Goal: Information Seeking & Learning: Learn about a topic

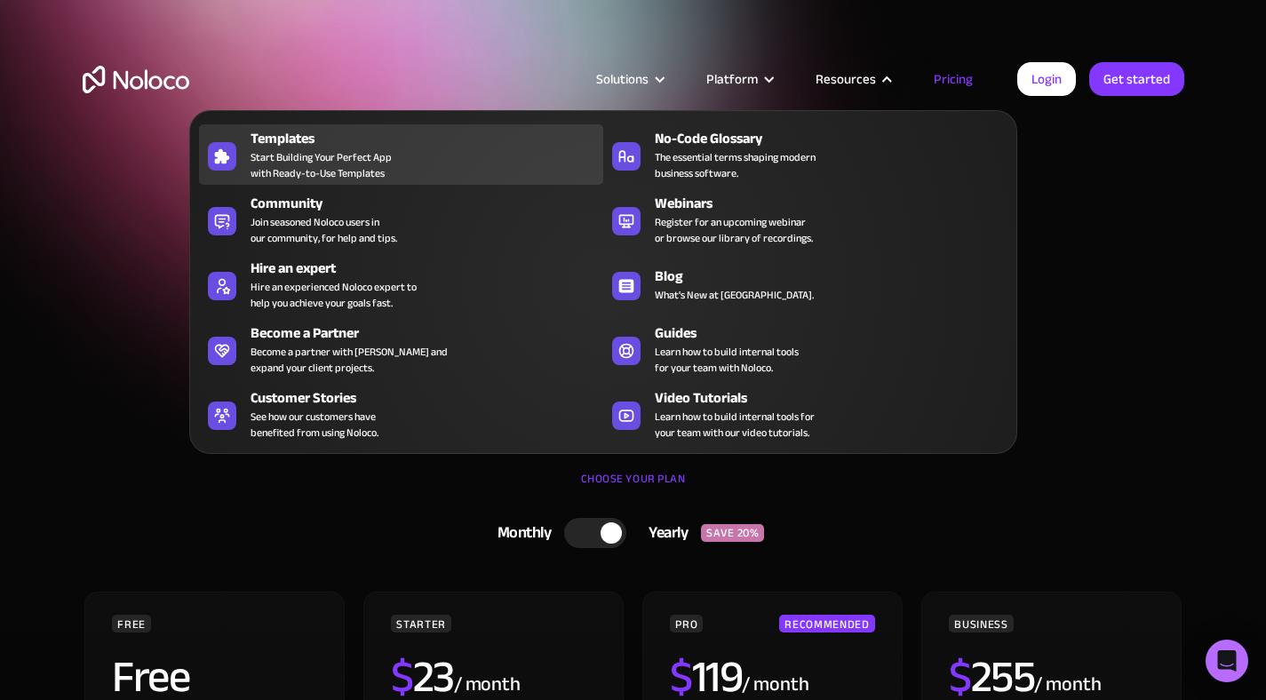
click at [419, 157] on div "Templates Start Building Your Perfect App with Ready-to-Use Templates" at bounding box center [423, 154] width 344 height 53
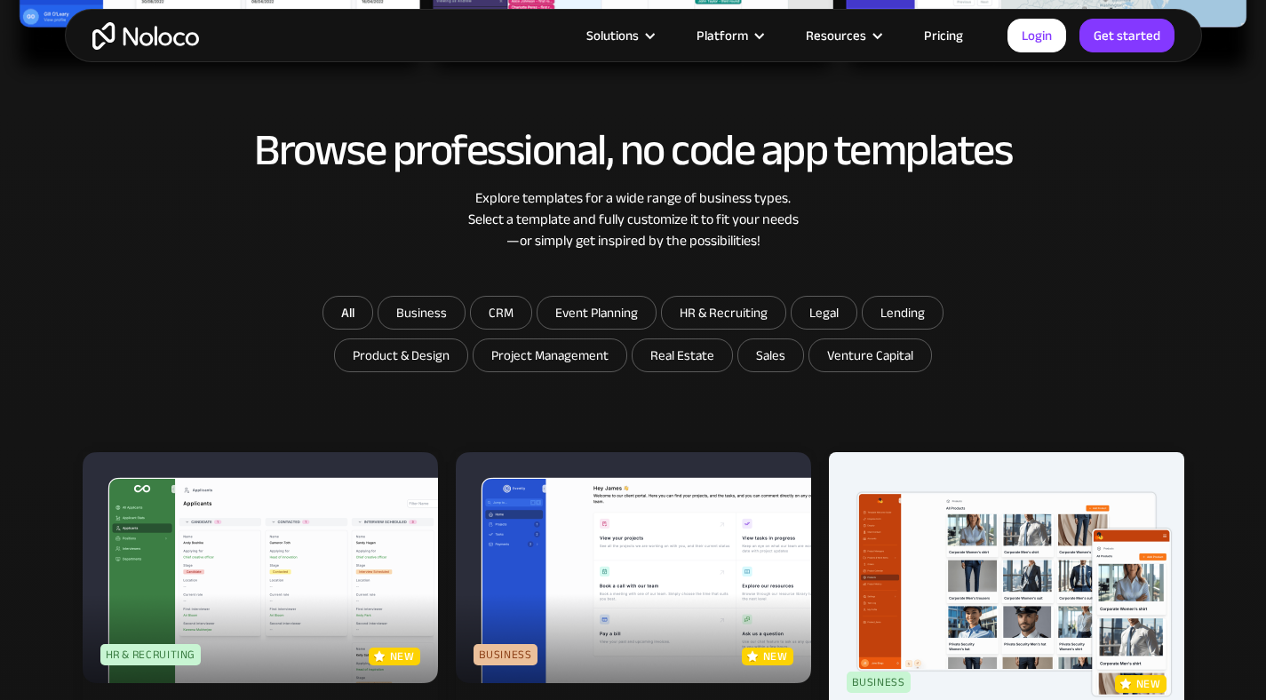
scroll to position [844, 0]
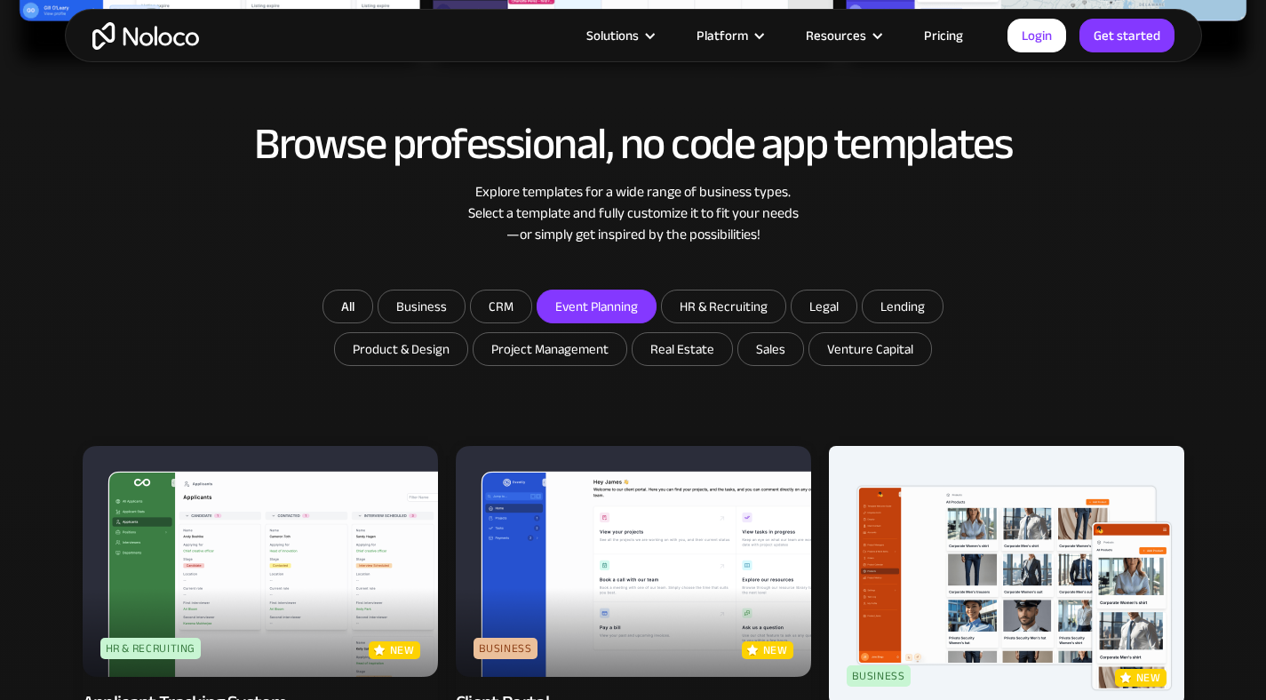
click at [629, 321] on input "Event Planning" at bounding box center [597, 307] width 118 height 32
checkbox input "true"
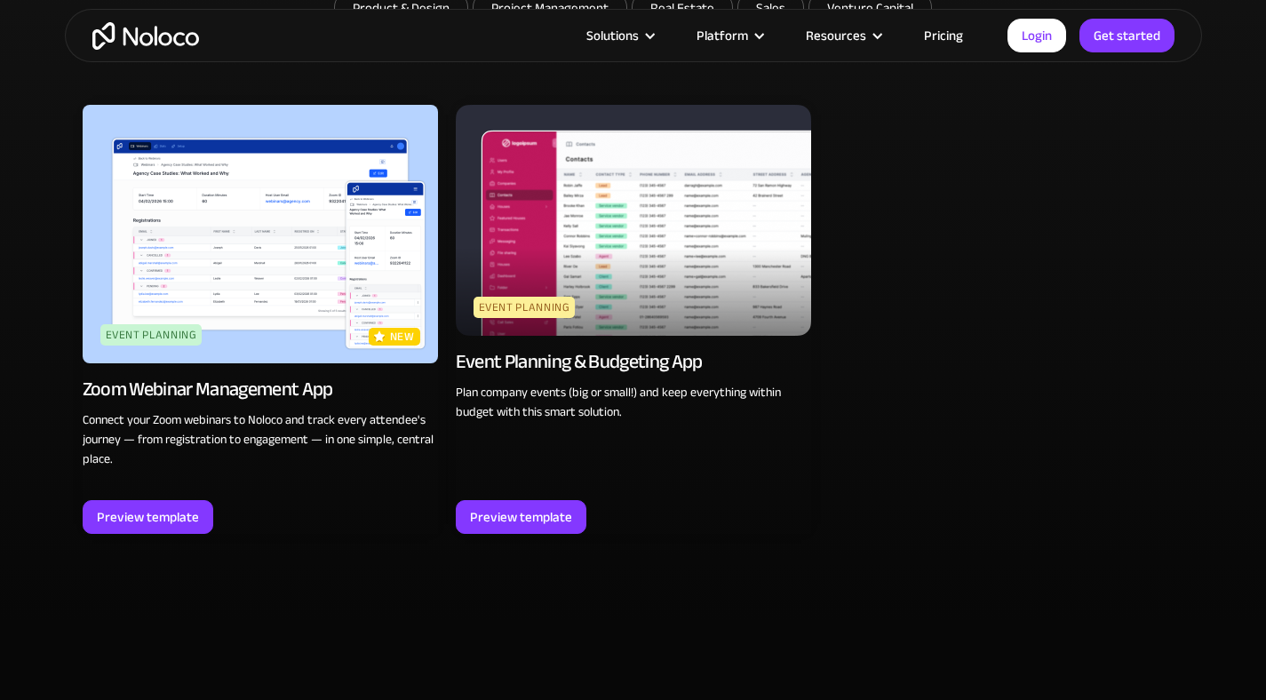
scroll to position [821, 0]
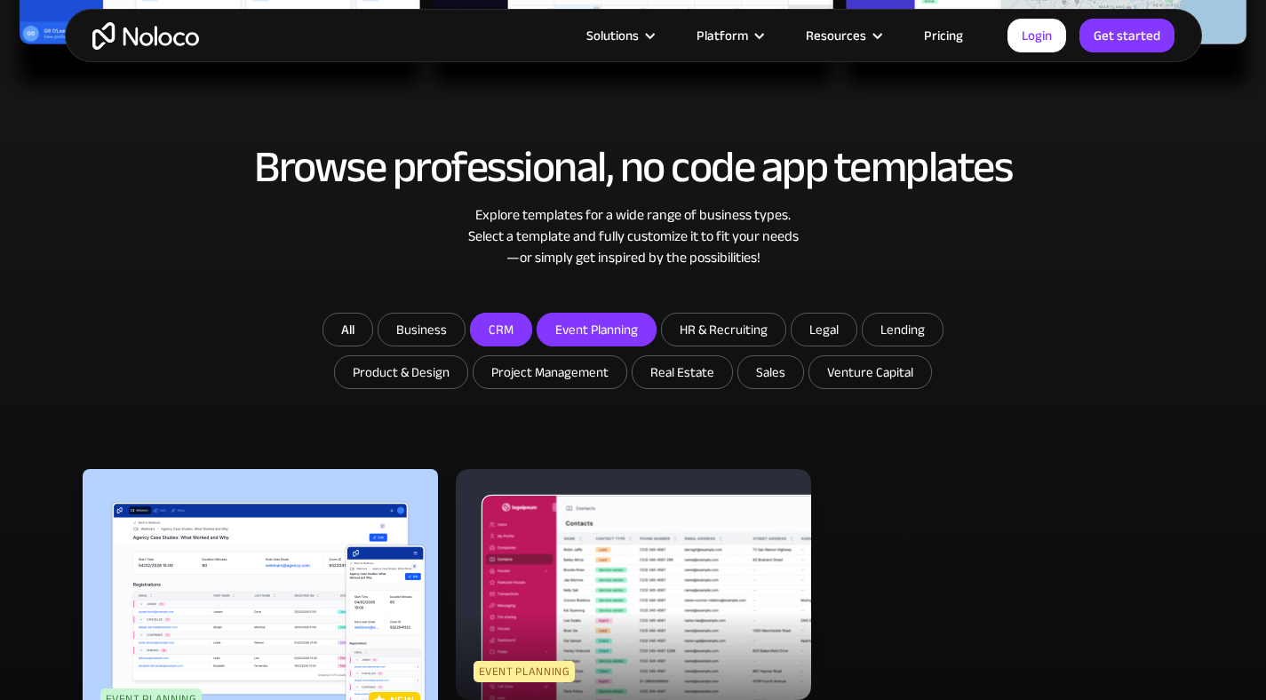
click at [471, 324] on input "CRM" at bounding box center [501, 330] width 60 height 32
checkbox input "true"
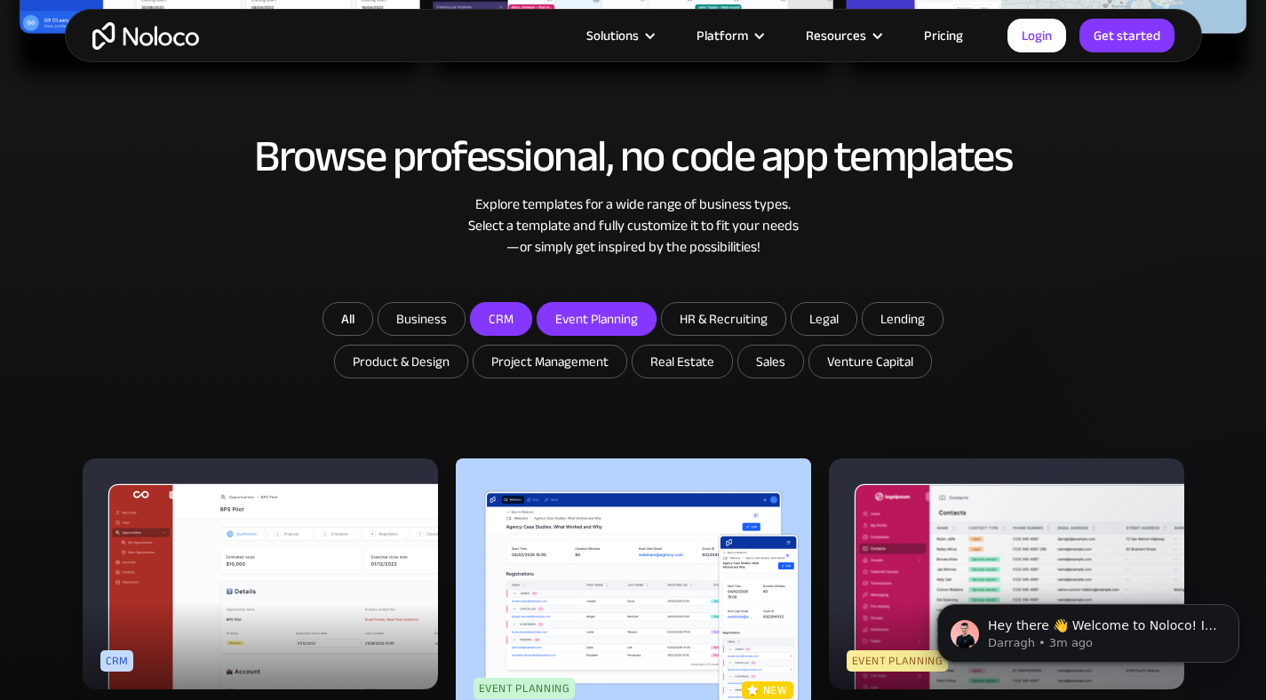
scroll to position [832, 0]
click at [553, 324] on input "Event Planning" at bounding box center [597, 319] width 118 height 32
checkbox input "false"
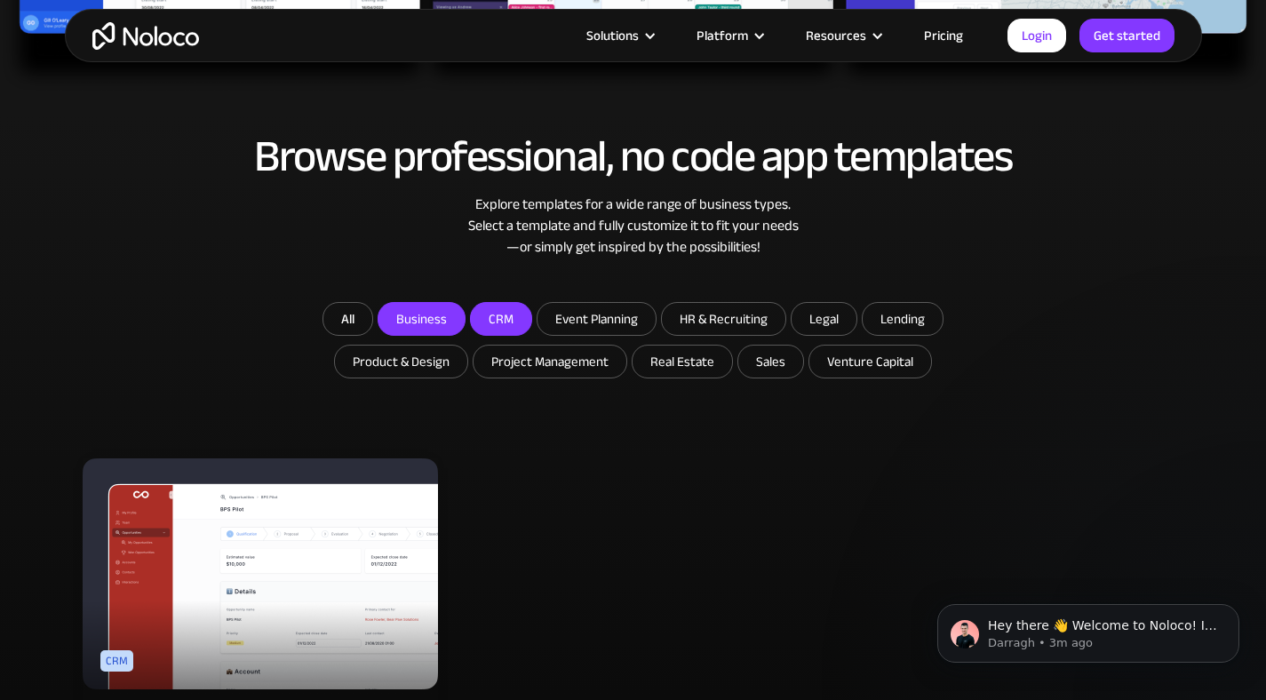
click at [442, 306] on input "Business" at bounding box center [422, 319] width 86 height 32
checkbox input "true"
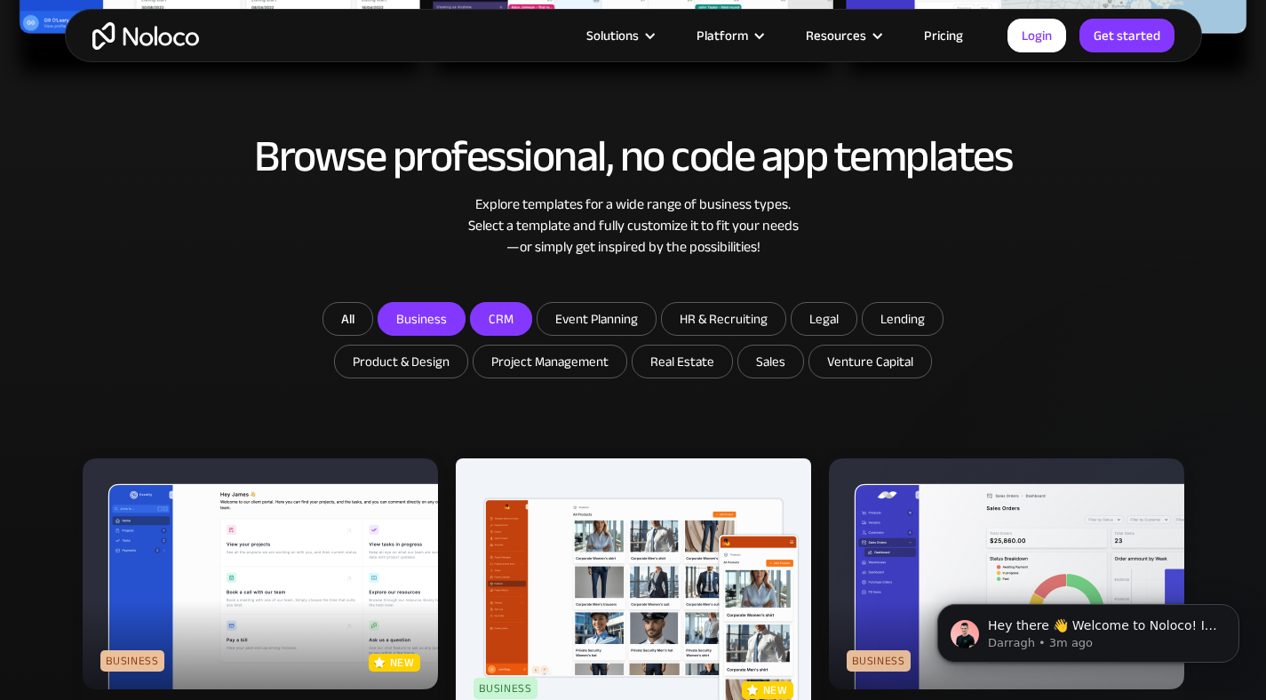
click at [483, 319] on input "CRM" at bounding box center [501, 319] width 60 height 32
checkbox input "false"
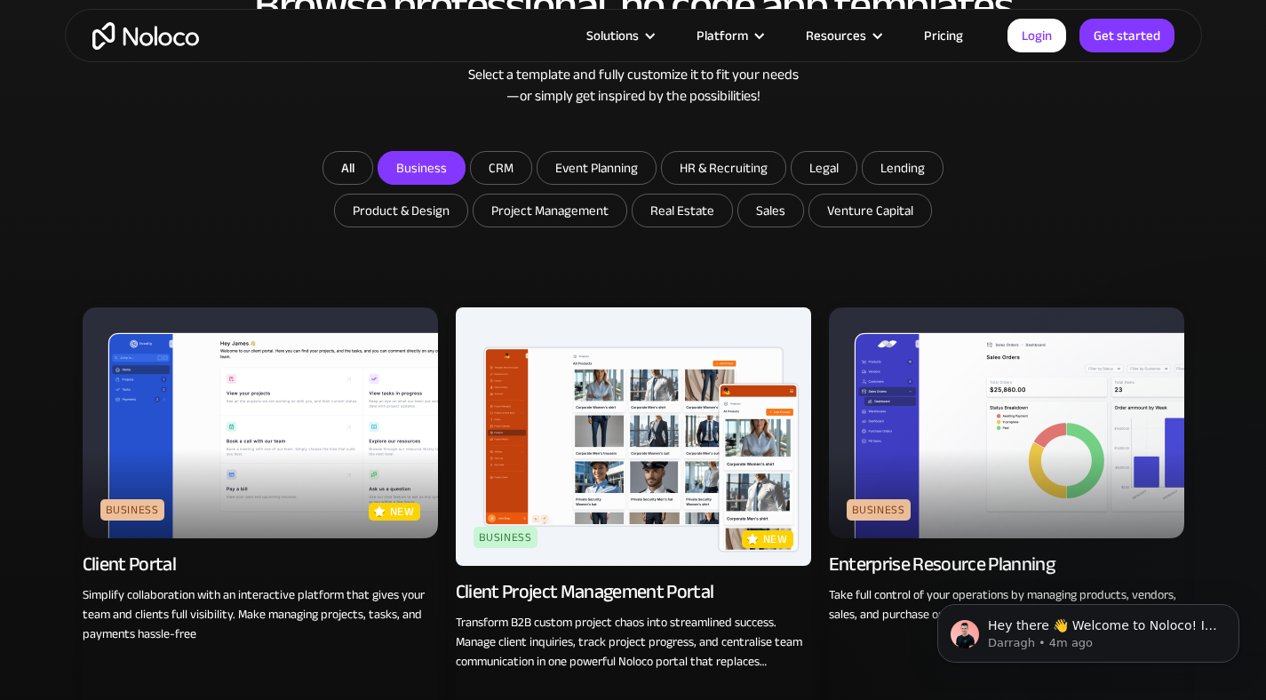
scroll to position [970, 0]
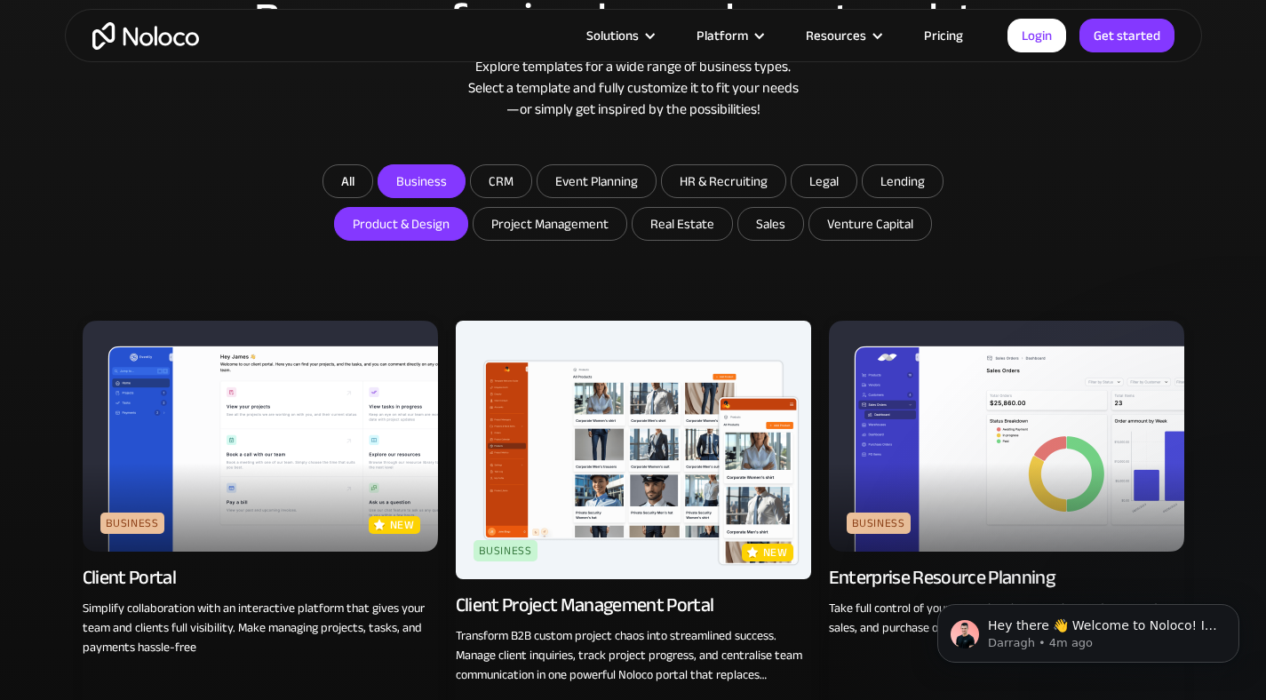
click at [419, 232] on input "Product & Design" at bounding box center [401, 224] width 132 height 32
checkbox input "true"
click at [438, 193] on input "Business" at bounding box center [422, 181] width 86 height 32
checkbox input "false"
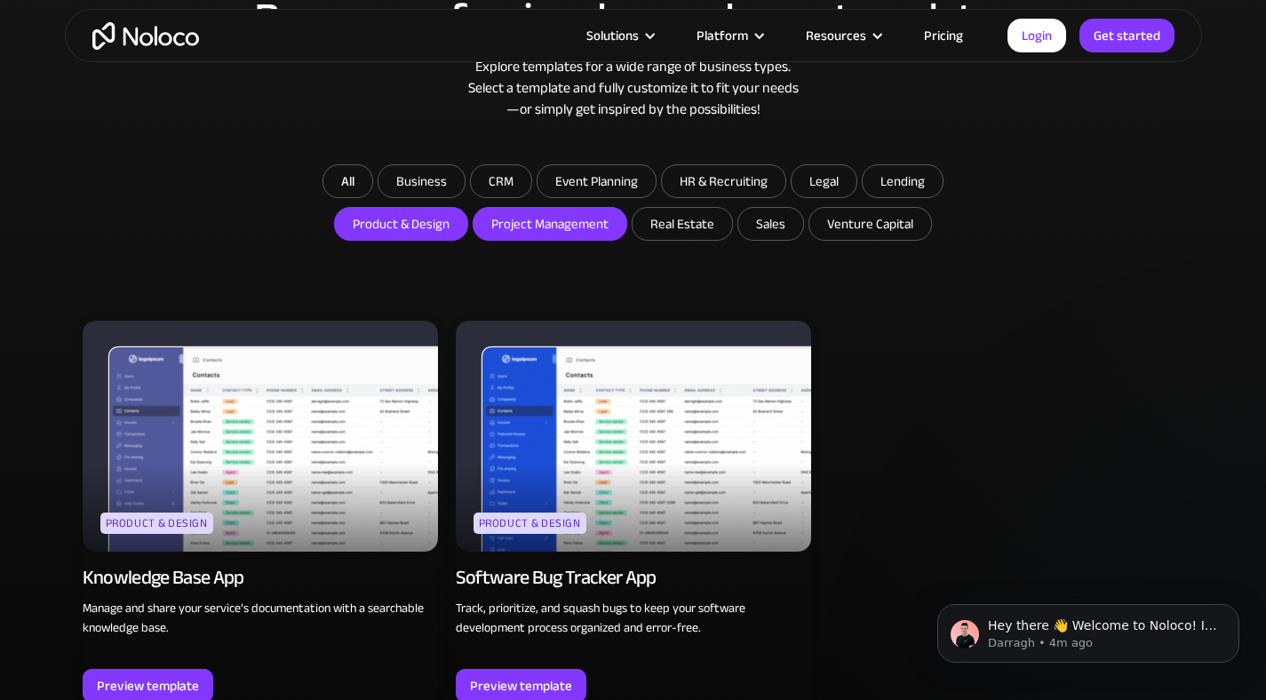
click at [591, 231] on input "Project Management" at bounding box center [550, 224] width 153 height 32
checkbox input "true"
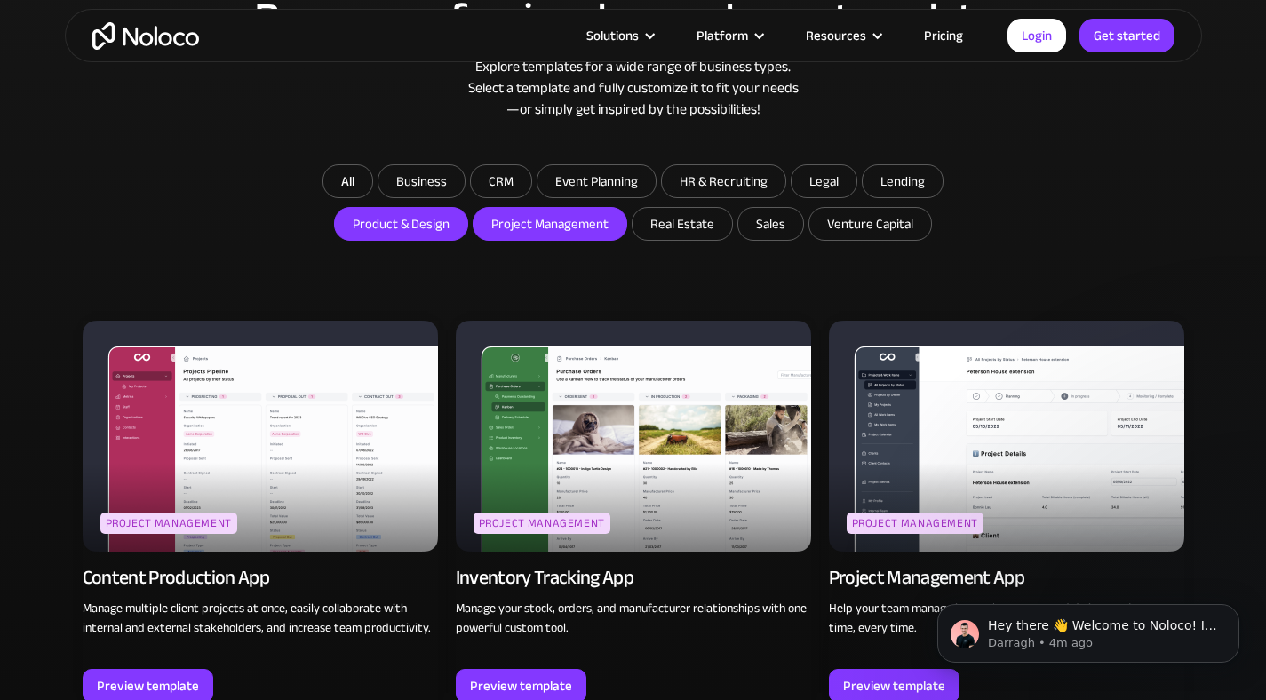
click at [401, 228] on input "Product & Design" at bounding box center [401, 224] width 132 height 32
checkbox input "false"
click at [794, 232] on input "Sales" at bounding box center [771, 224] width 65 height 32
checkbox input "true"
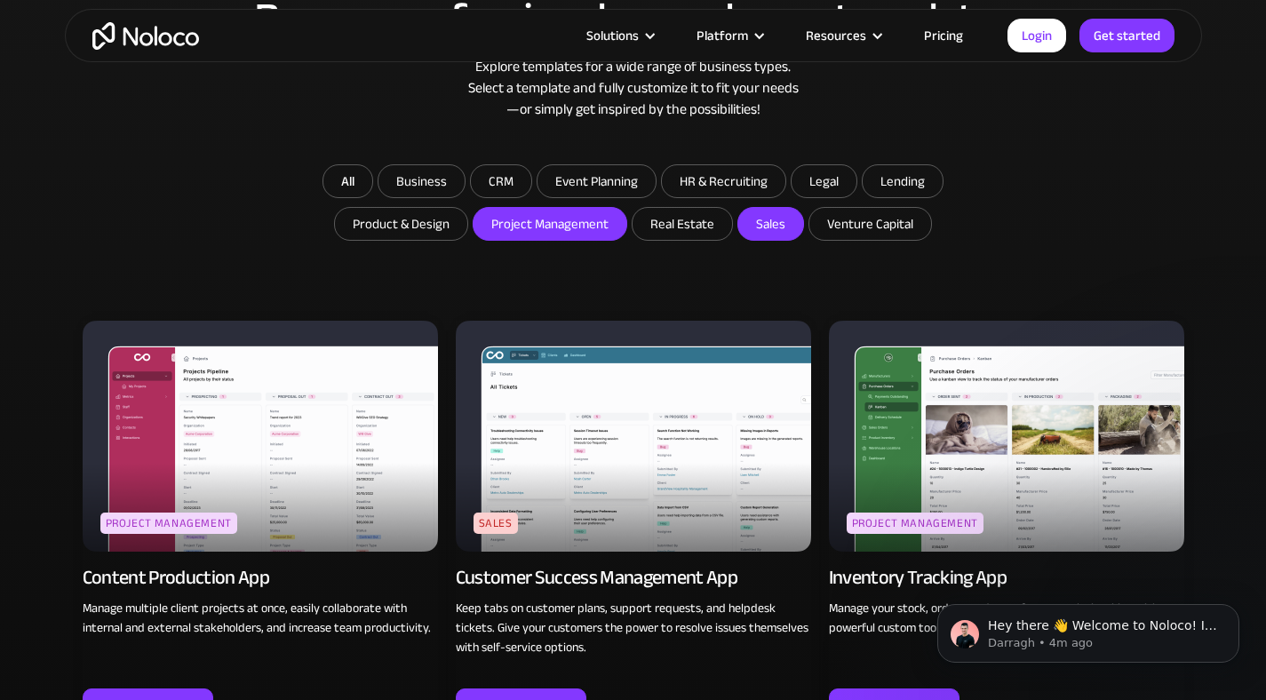
click at [585, 235] on input "Project Management" at bounding box center [550, 224] width 153 height 32
checkbox input "false"
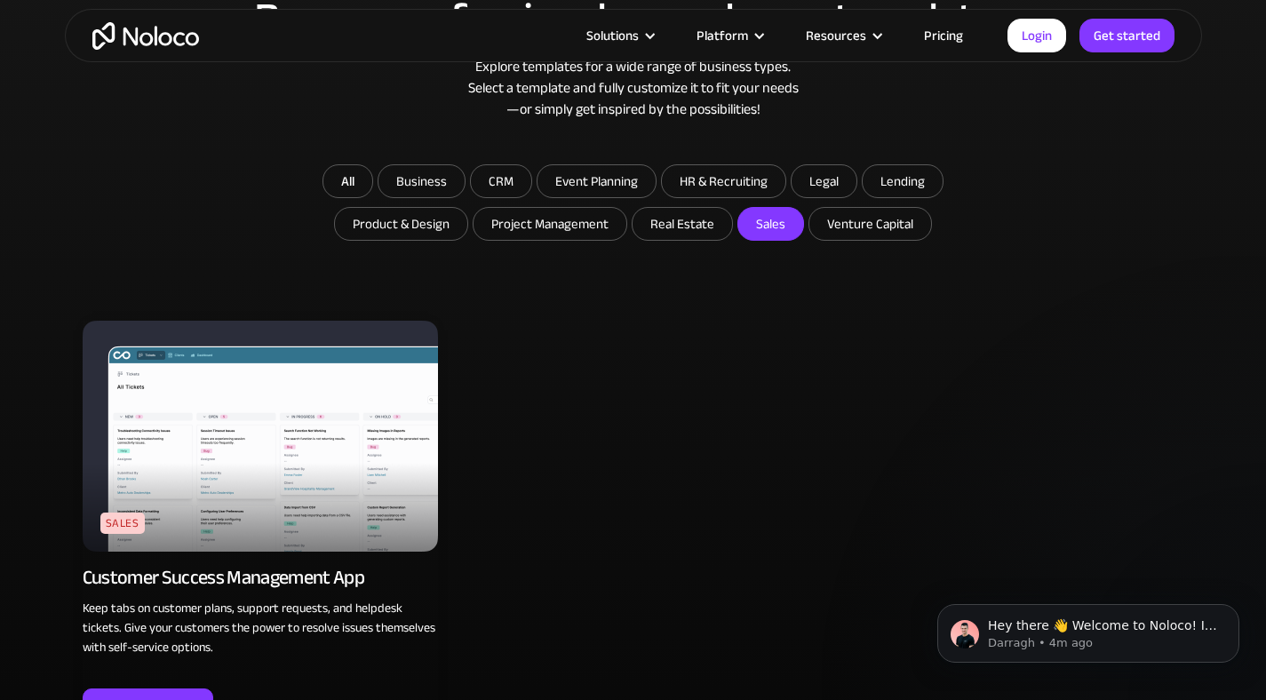
click at [325, 451] on img at bounding box center [261, 436] width 356 height 231
